Goal: Task Accomplishment & Management: Manage account settings

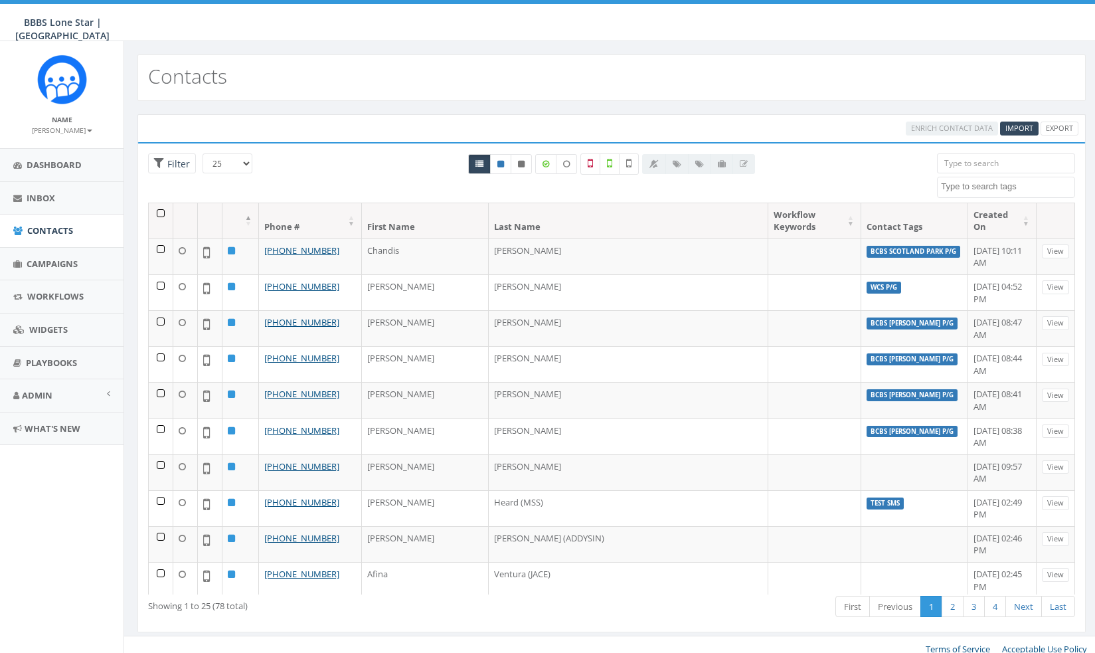
select select
click at [48, 205] on link "Inbox" at bounding box center [62, 198] width 124 height 33
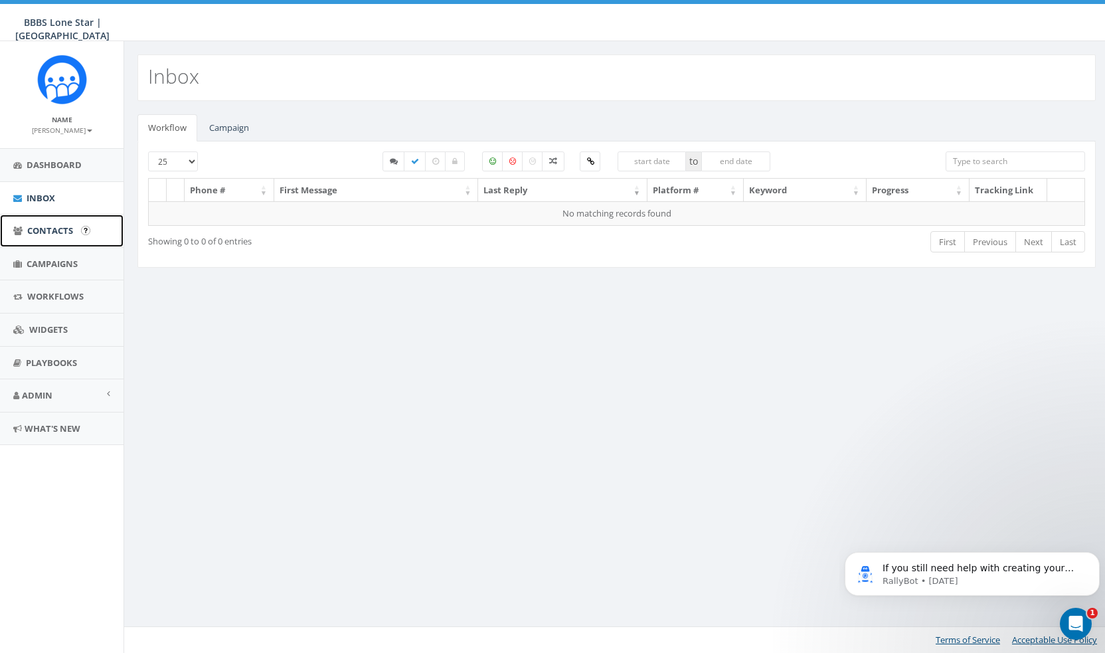
click at [45, 234] on span "Contacts" at bounding box center [50, 231] width 46 height 12
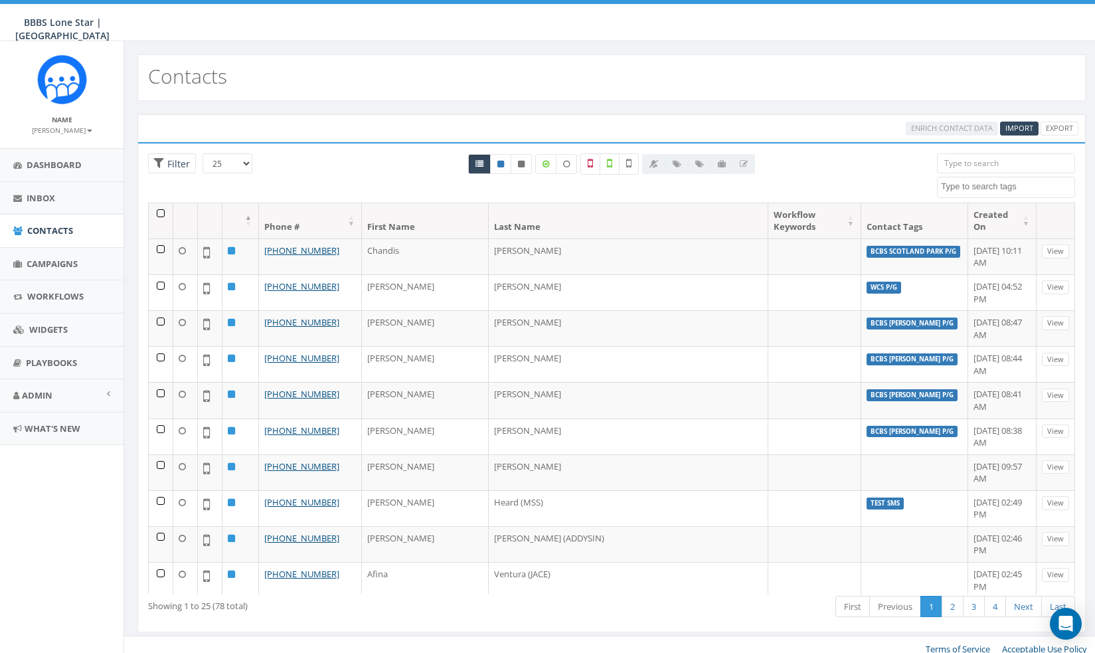
select select
click at [35, 275] on link "Campaigns" at bounding box center [62, 264] width 124 height 33
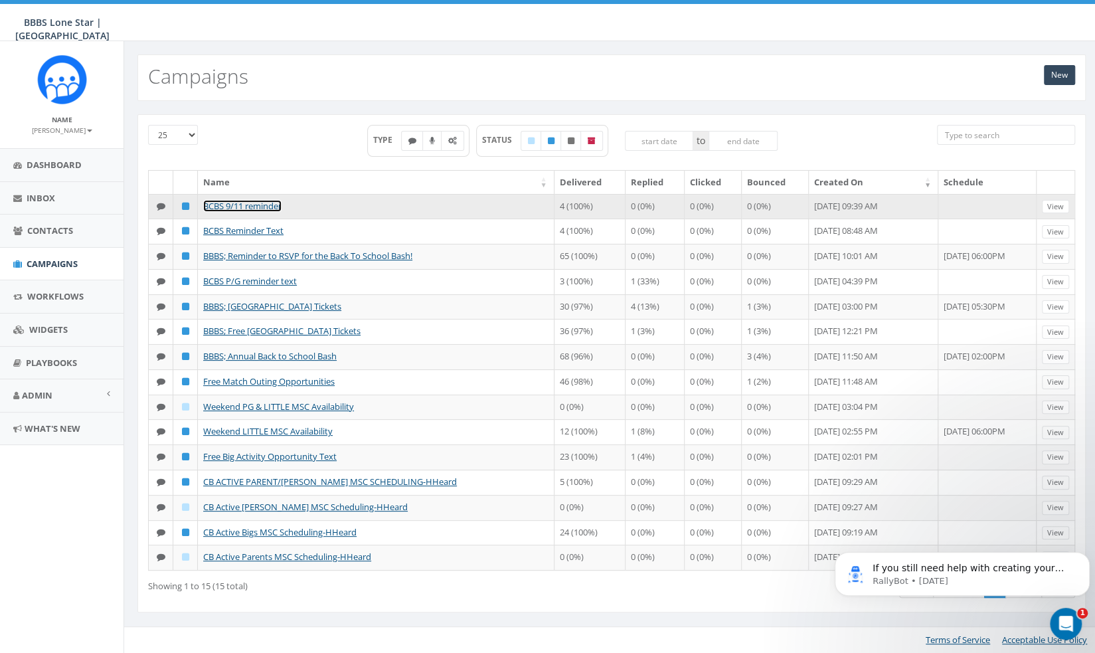
click at [269, 205] on link "BCBS 9/11 reminder" at bounding box center [242, 206] width 78 height 12
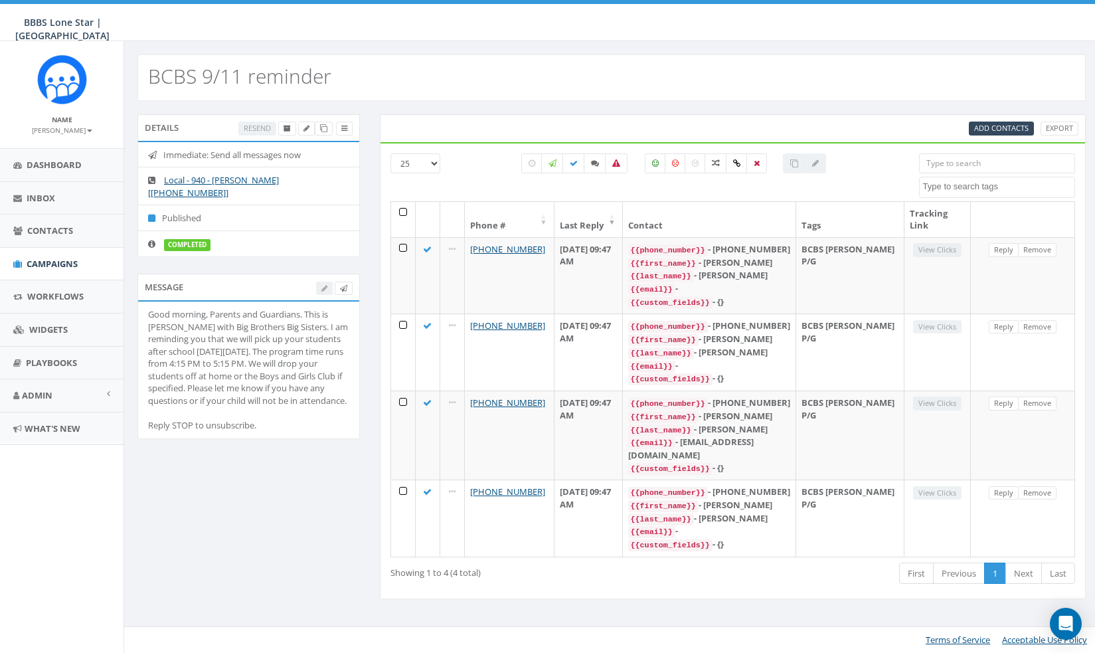
select select
